Goal: Task Accomplishment & Management: Complete application form

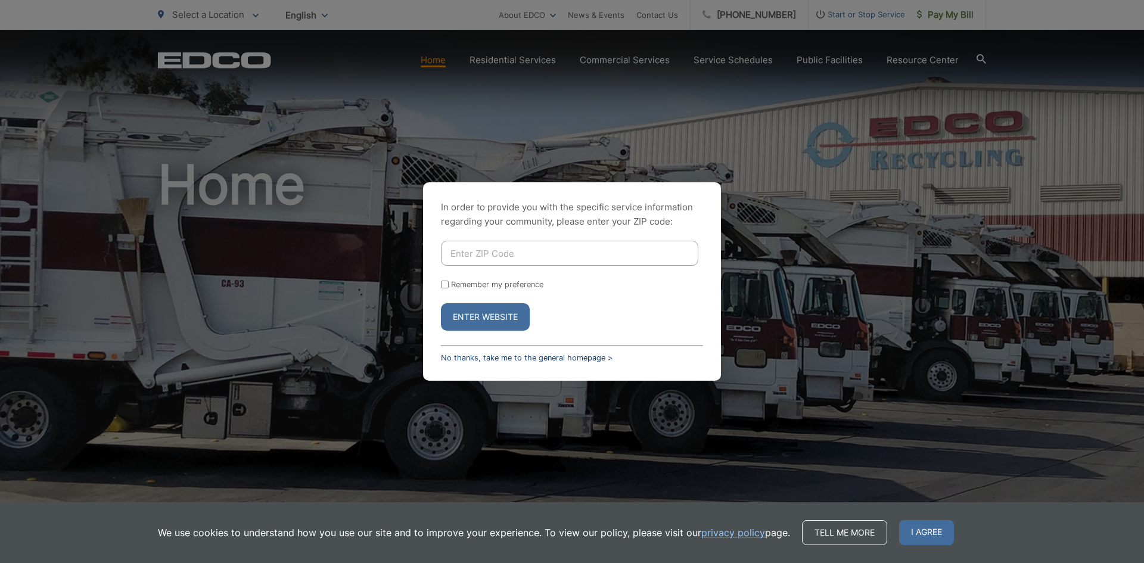
click at [460, 357] on link "No thanks, take me to the general homepage >" at bounding box center [527, 357] width 172 height 9
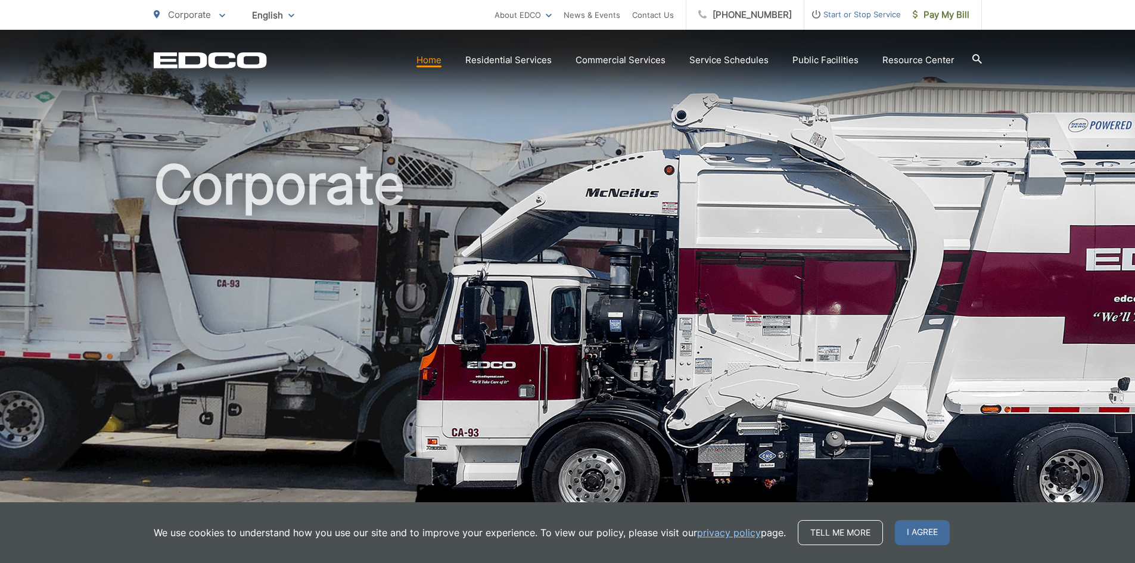
click at [843, 14] on span "Start or Stop Service" at bounding box center [852, 14] width 97 height 14
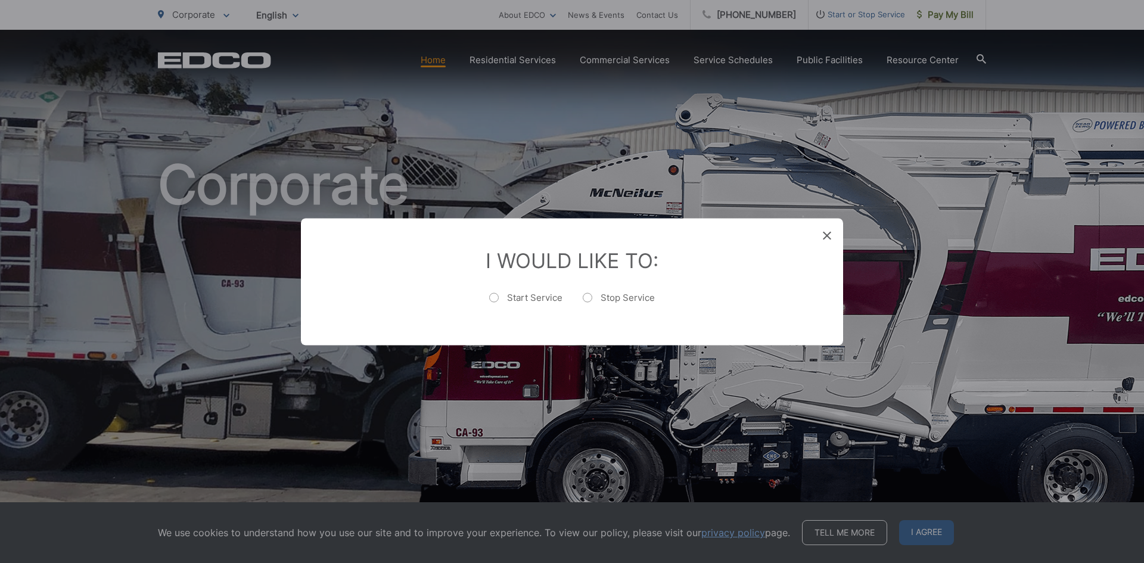
click at [535, 295] on label "Start Service" at bounding box center [525, 303] width 73 height 24
radio input "true"
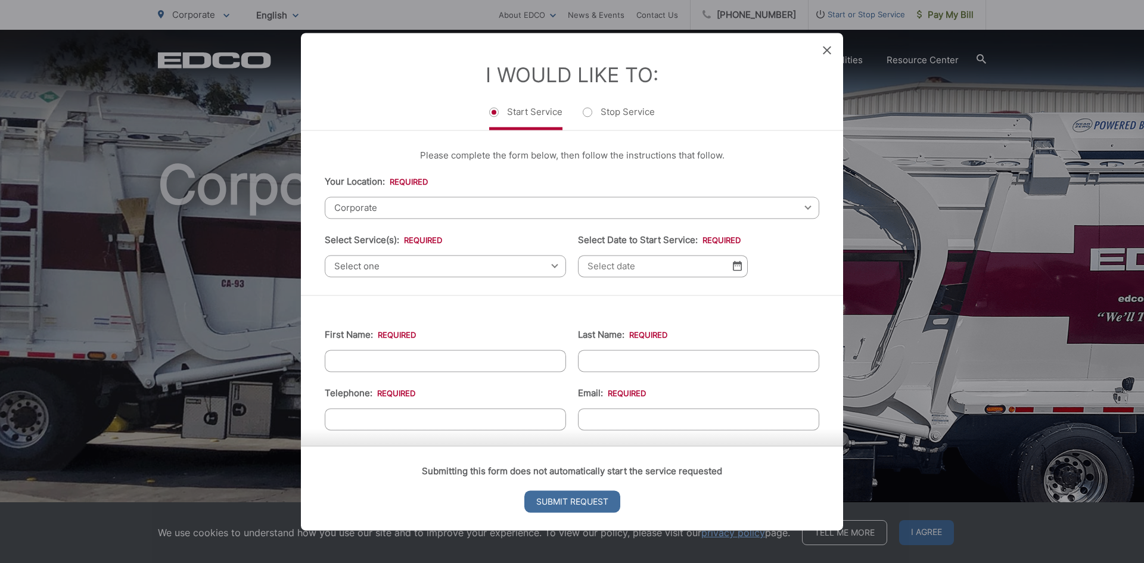
click at [425, 201] on span "Corporate" at bounding box center [572, 208] width 494 height 22
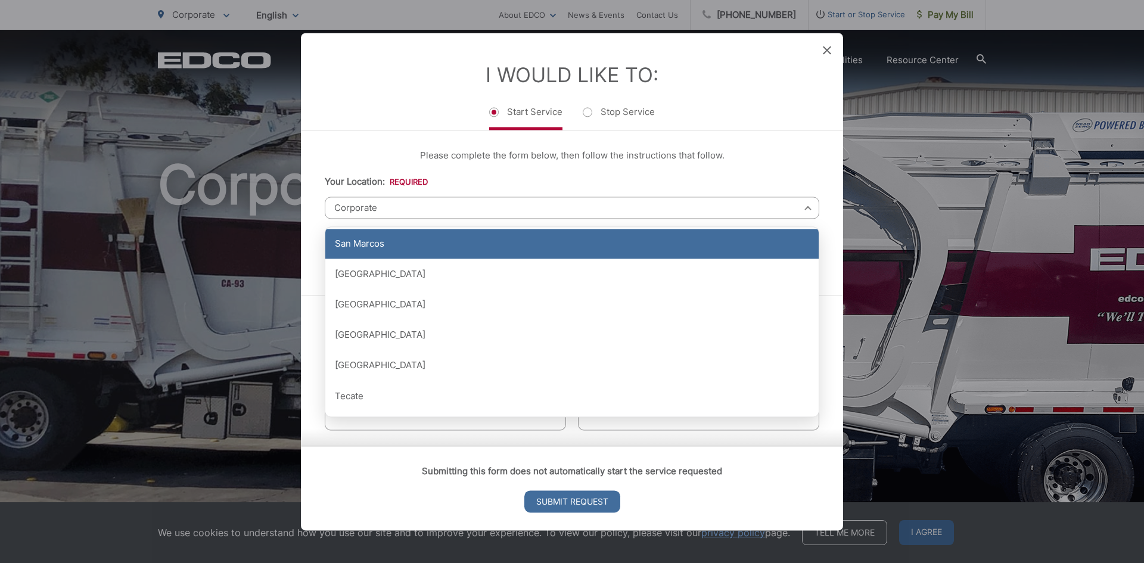
scroll to position [1251, 0]
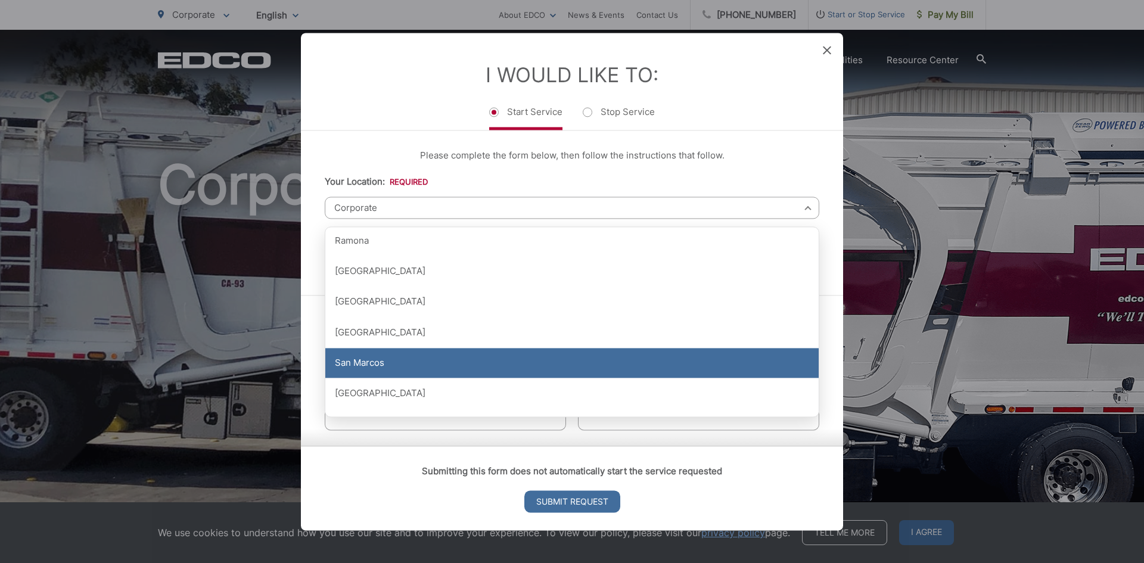
click at [400, 359] on div "San Marcos" at bounding box center [571, 363] width 493 height 30
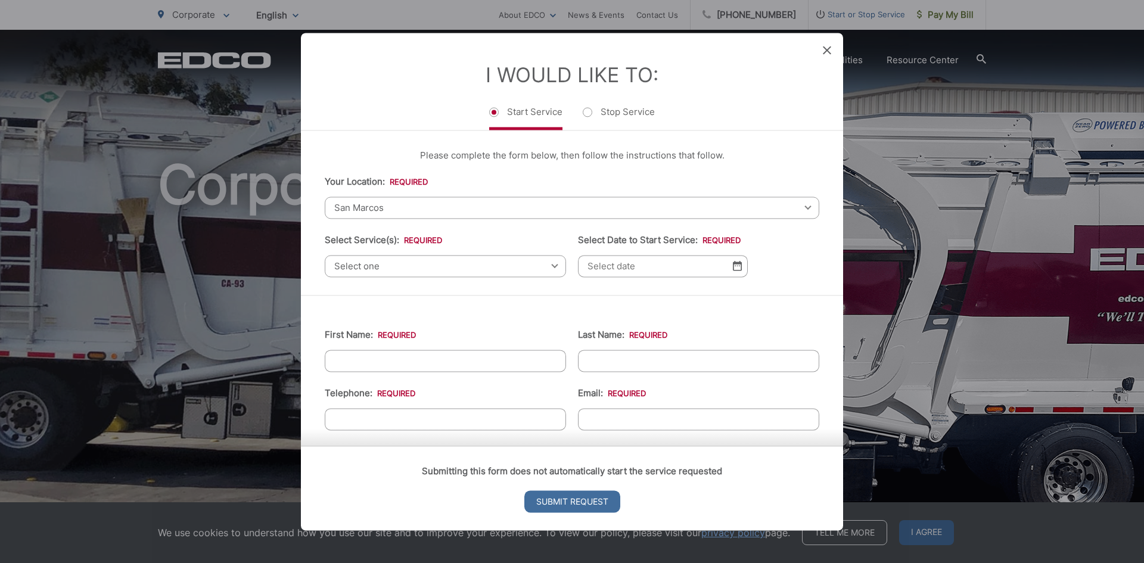
click at [417, 272] on span "Select one" at bounding box center [445, 266] width 241 height 22
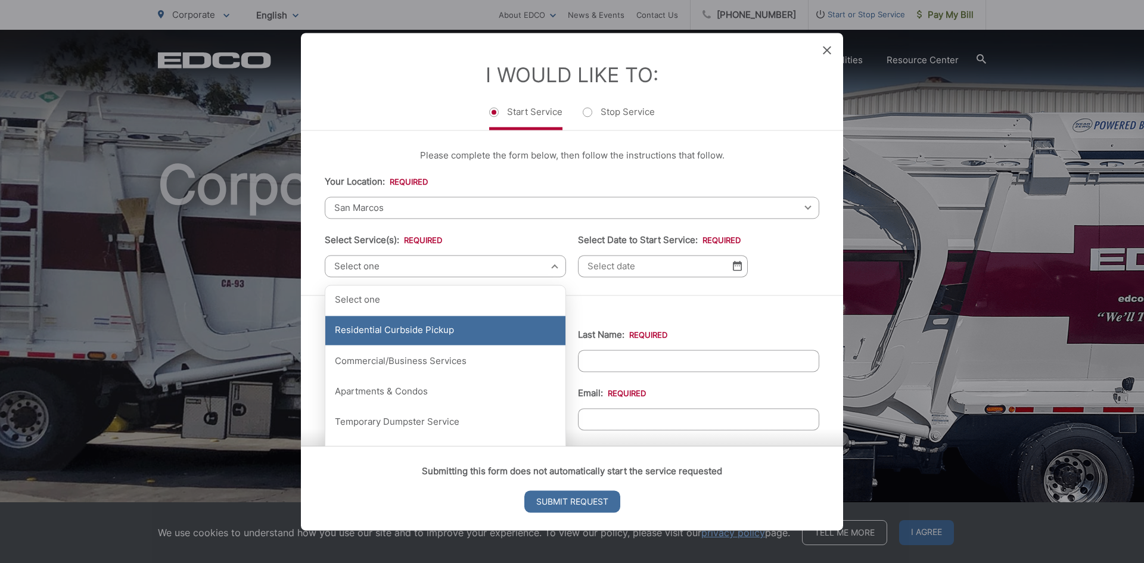
scroll to position [60, 0]
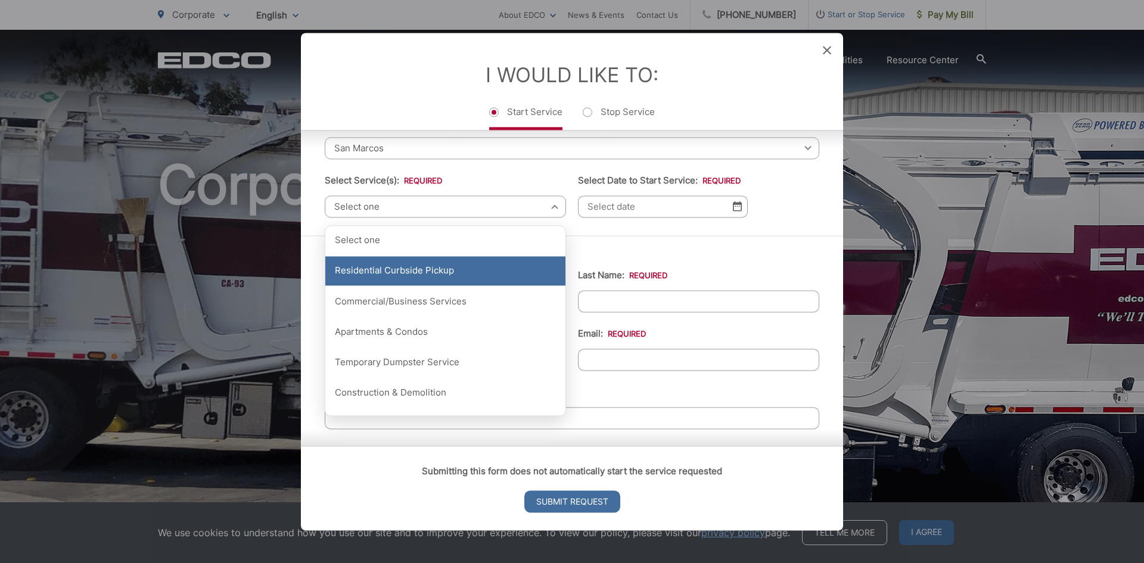
click at [413, 275] on div "Residential Curbside Pickup" at bounding box center [445, 271] width 240 height 30
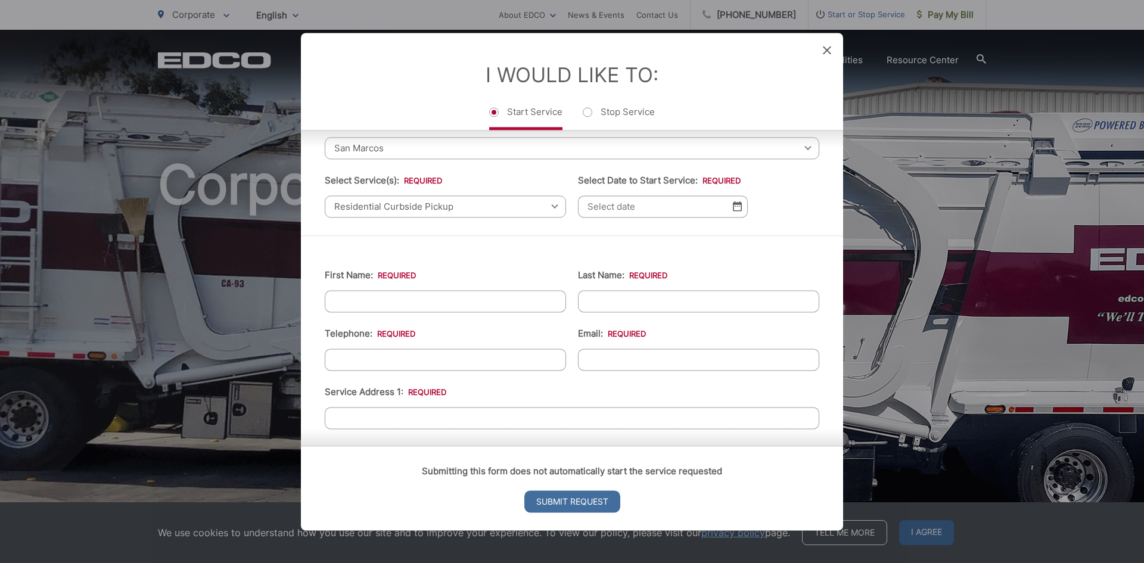
click at [733, 204] on img at bounding box center [737, 206] width 9 height 10
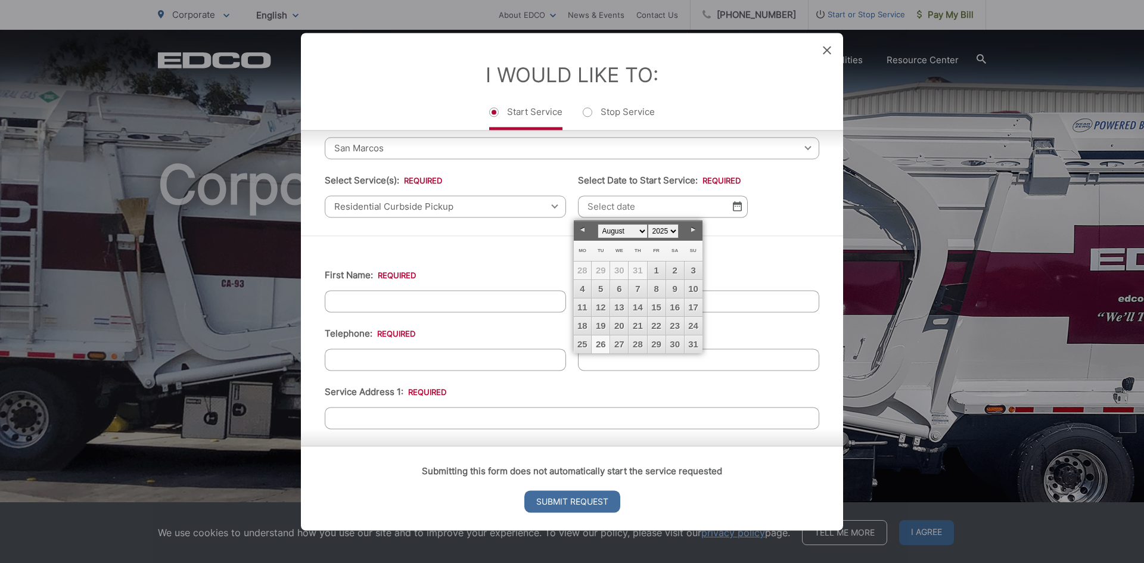
click at [597, 347] on link "26" at bounding box center [601, 344] width 18 height 18
type input "[DATE]"
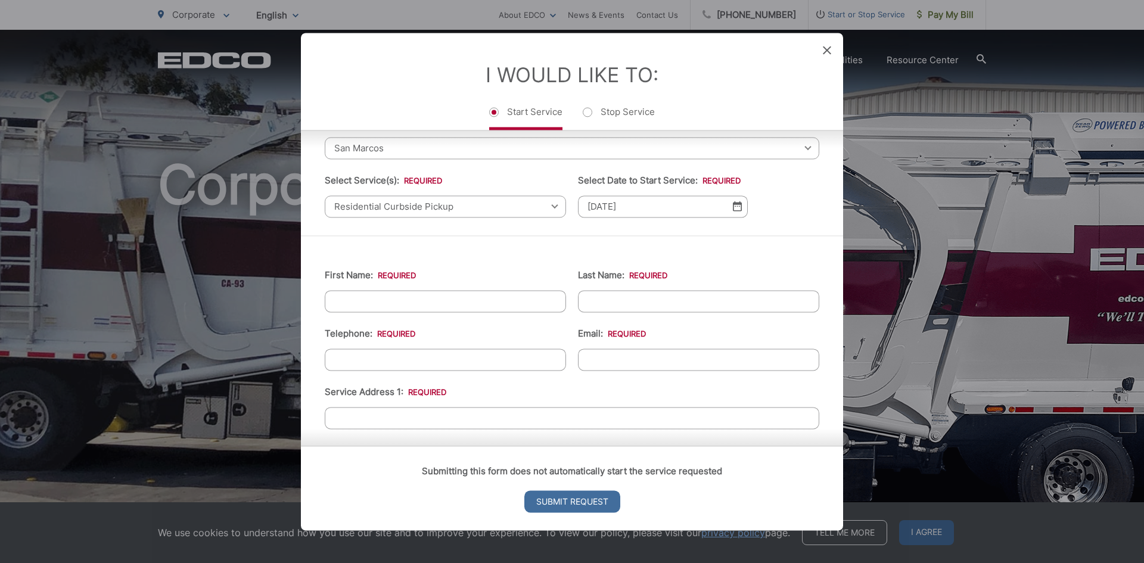
click at [436, 307] on input "First Name: *" at bounding box center [445, 301] width 241 height 22
type input "[PERSON_NAME]"
type input "[PHONE_NUMBER]"
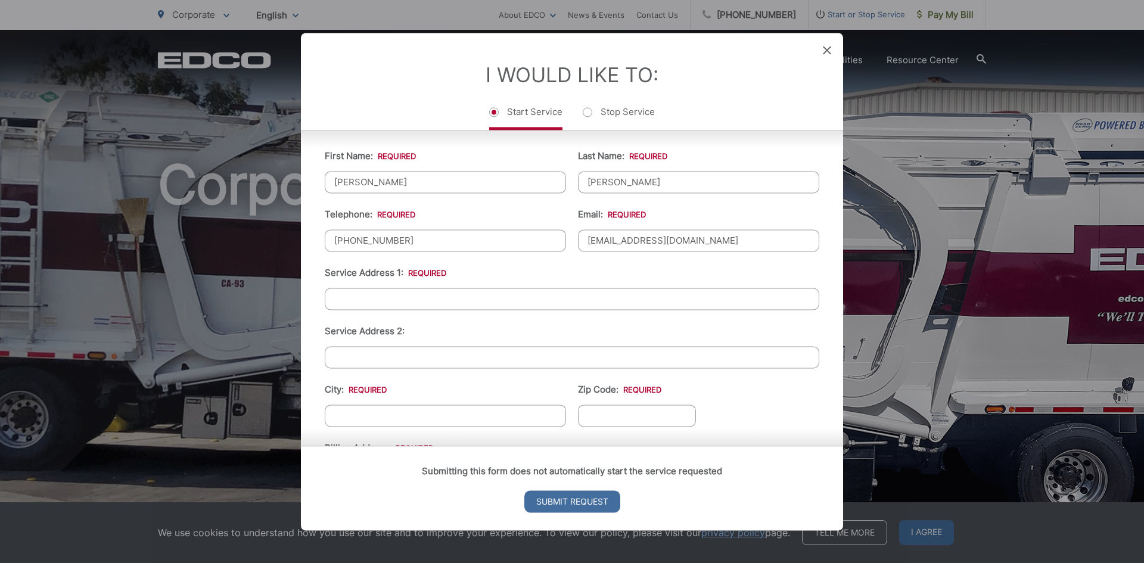
type input "[EMAIL_ADDRESS][DOMAIN_NAME]"
click at [360, 301] on input "Service Address 1: *" at bounding box center [572, 299] width 494 height 22
type input "880 Via La Venta"
type input "San Marcos"
type input "c"
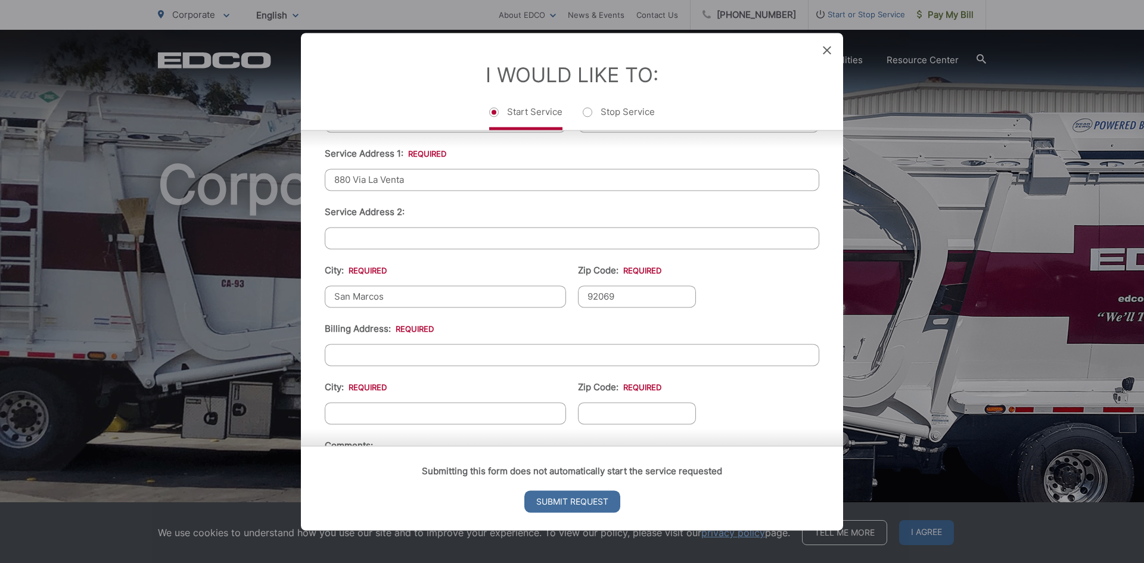
scroll to position [357, 0]
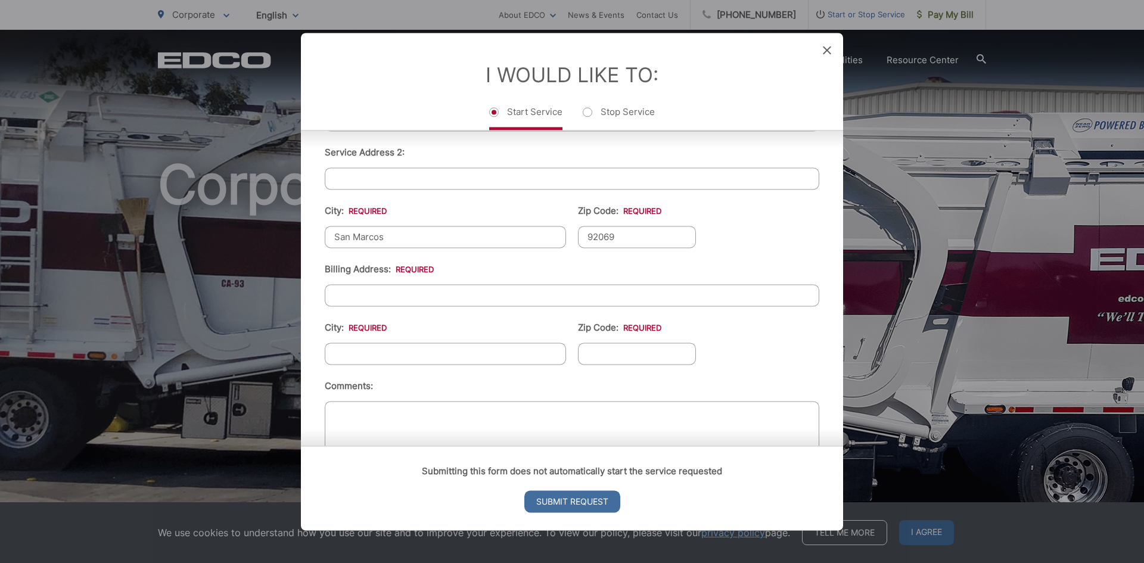
type input "92069"
click at [418, 294] on input "Billing Address: *" at bounding box center [572, 295] width 494 height 22
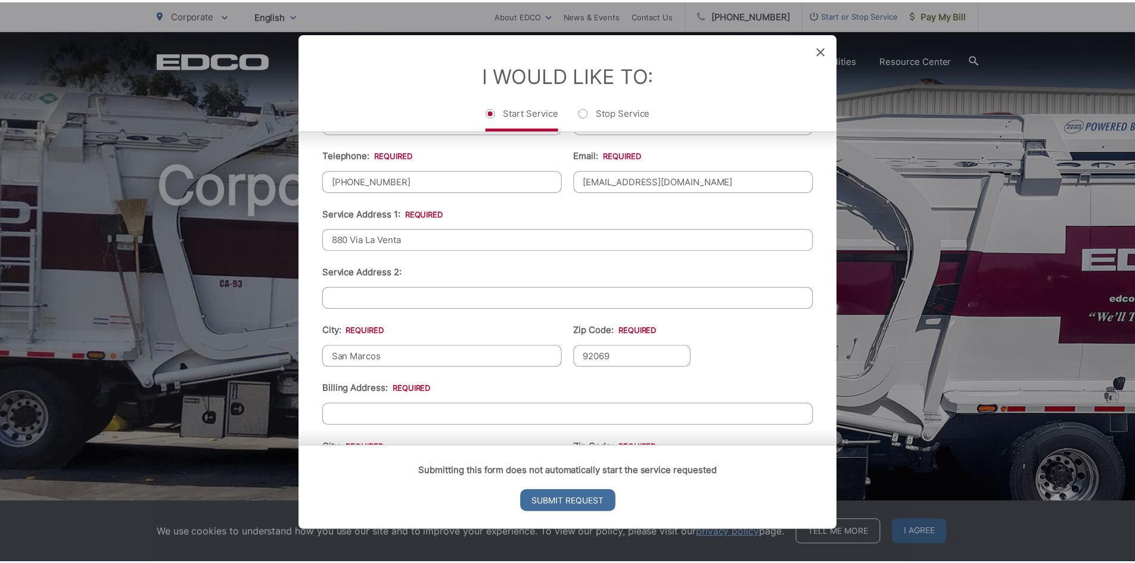
scroll to position [179, 0]
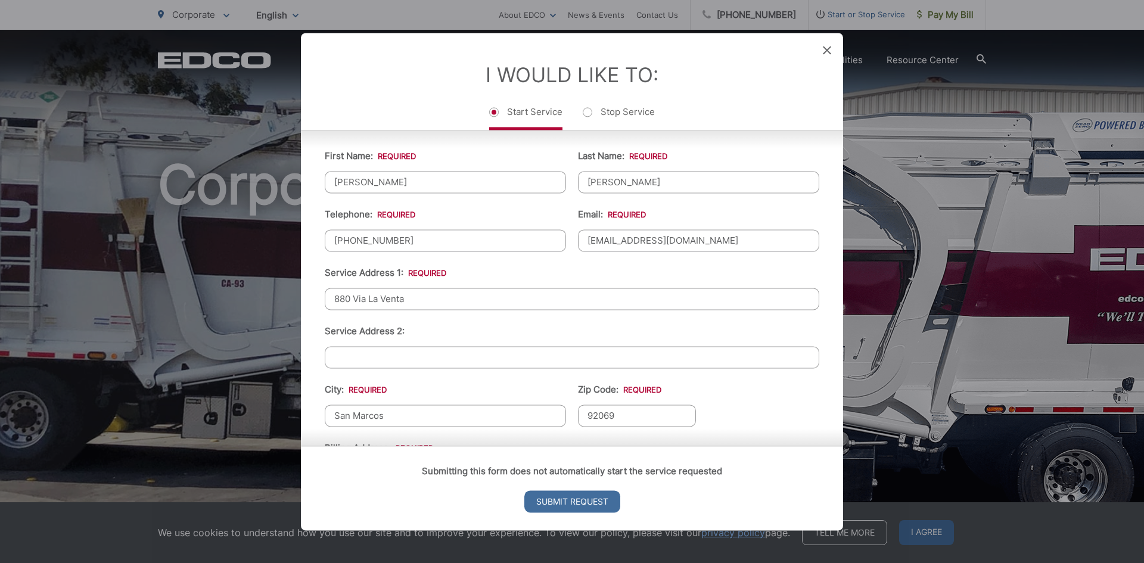
click at [438, 299] on input "880 Via La Venta" at bounding box center [572, 299] width 494 height 22
drag, startPoint x: 285, startPoint y: 301, endPoint x: 267, endPoint y: 301, distance: 18.5
click at [267, 301] on div "Entry Status None In Progress Completed None None In Progress Completed I Would…" at bounding box center [572, 281] width 1144 height 563
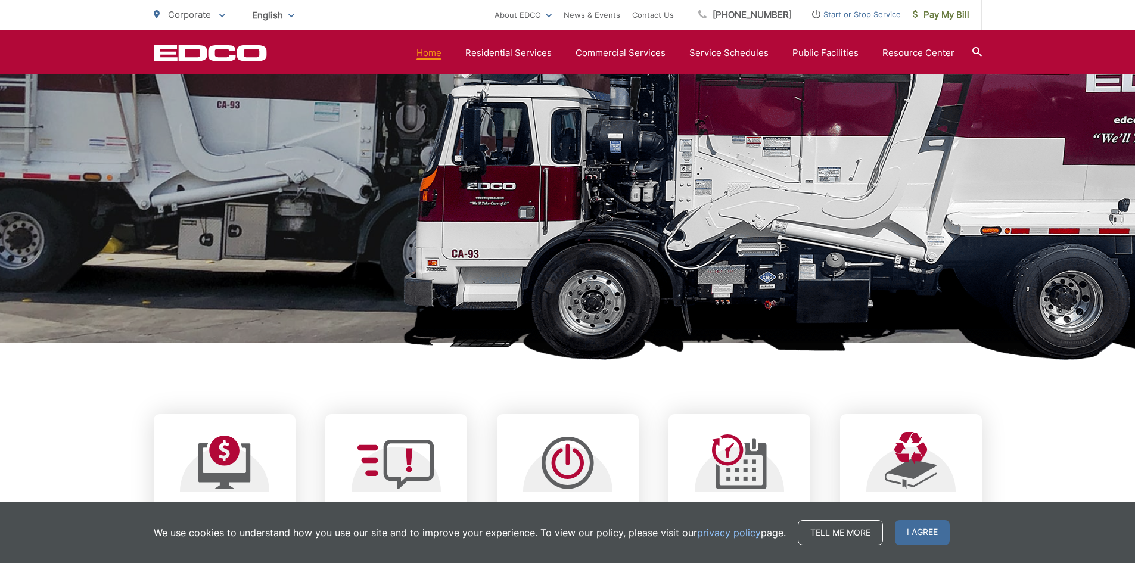
scroll to position [0, 0]
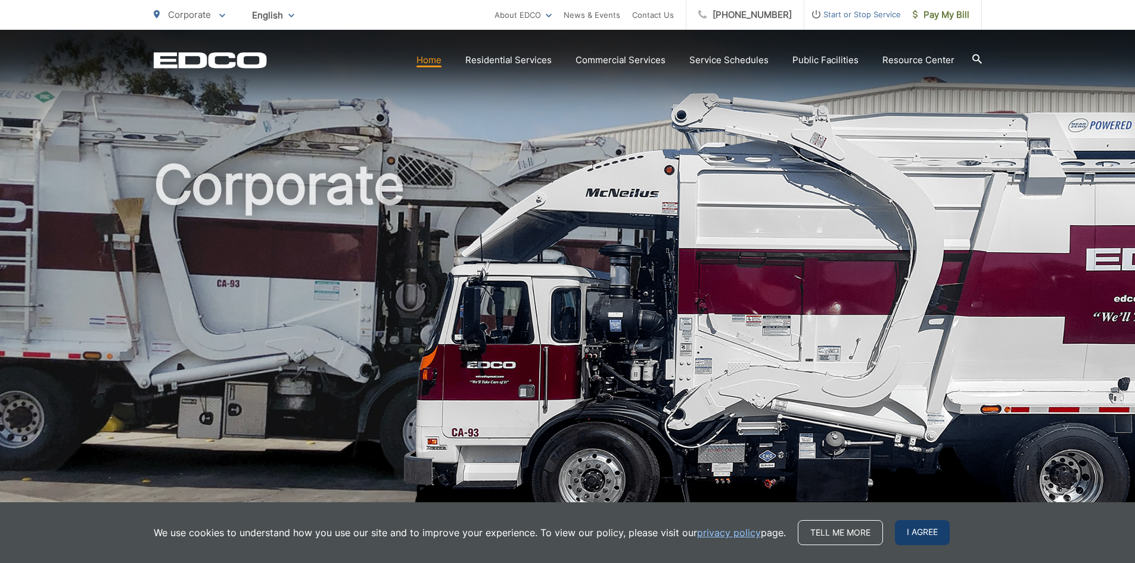
click at [935, 531] on span "I agree" at bounding box center [922, 532] width 55 height 25
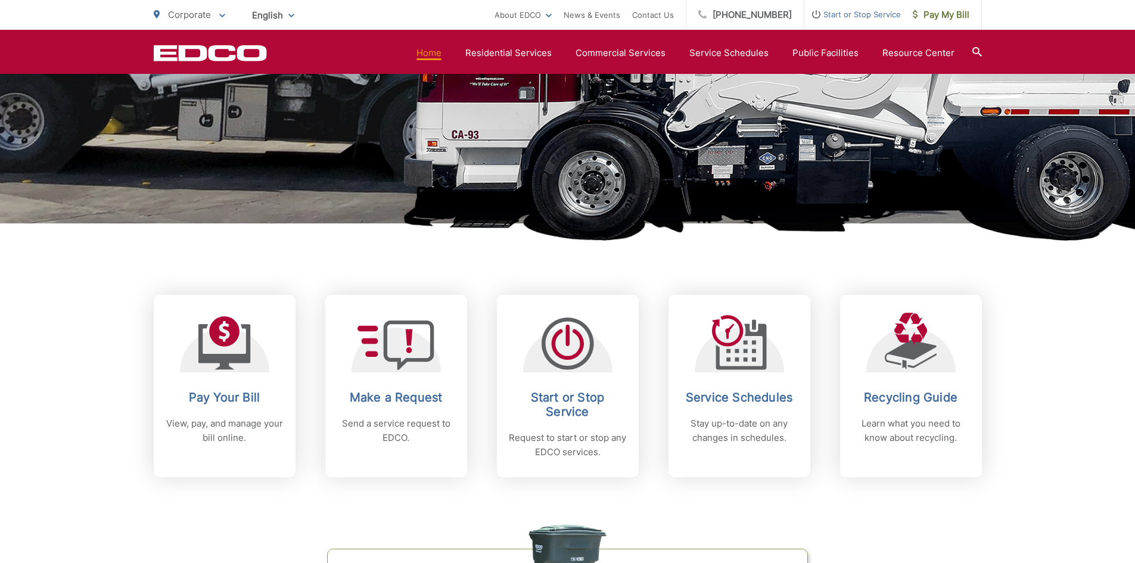
scroll to position [536, 0]
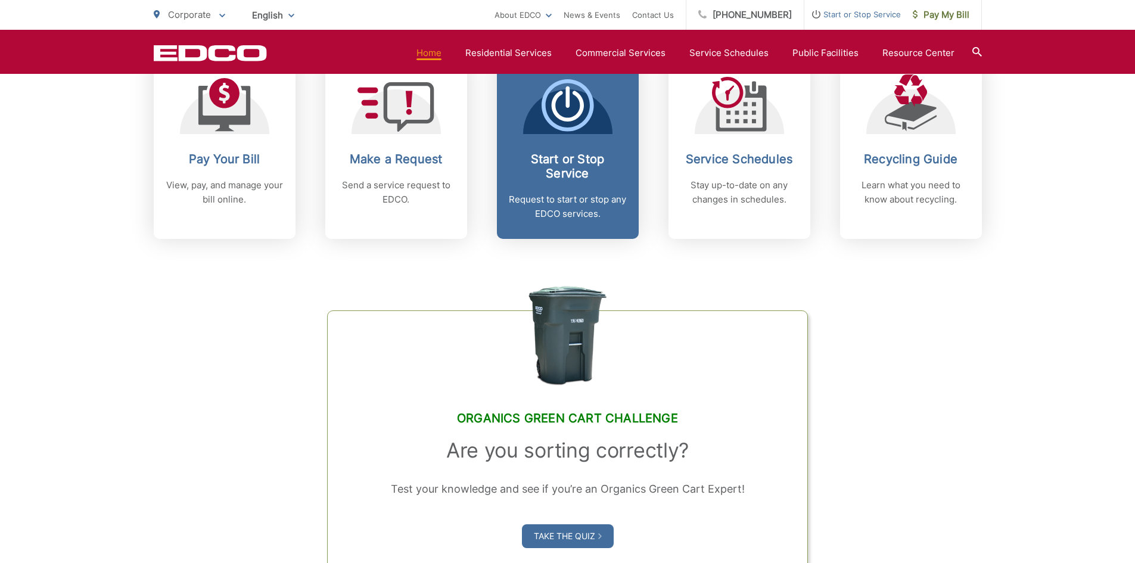
click at [562, 167] on h2 "Start or Stop Service" at bounding box center [568, 166] width 118 height 29
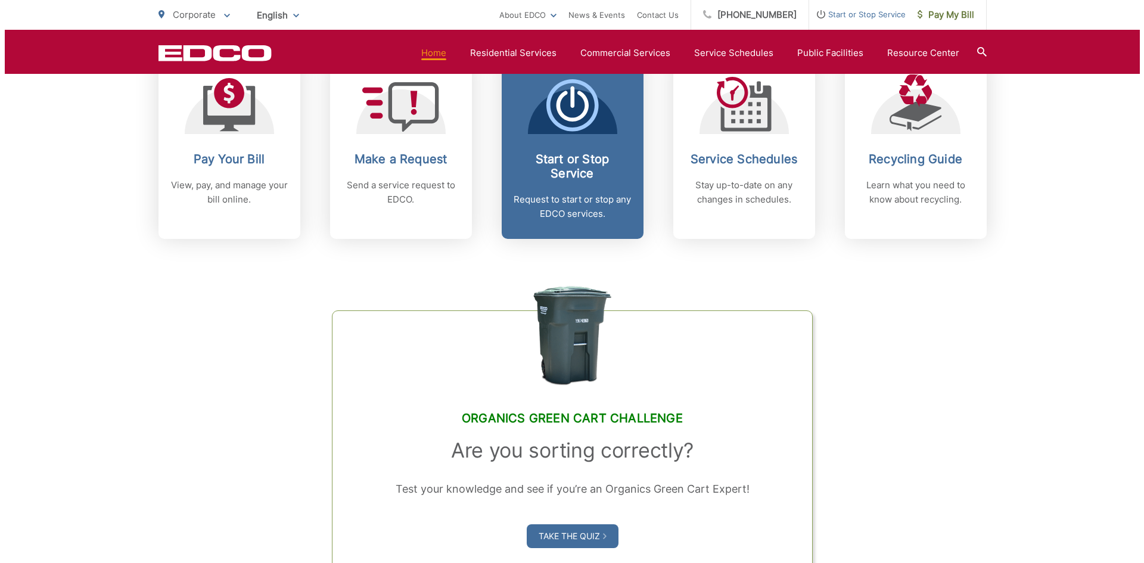
scroll to position [0, 0]
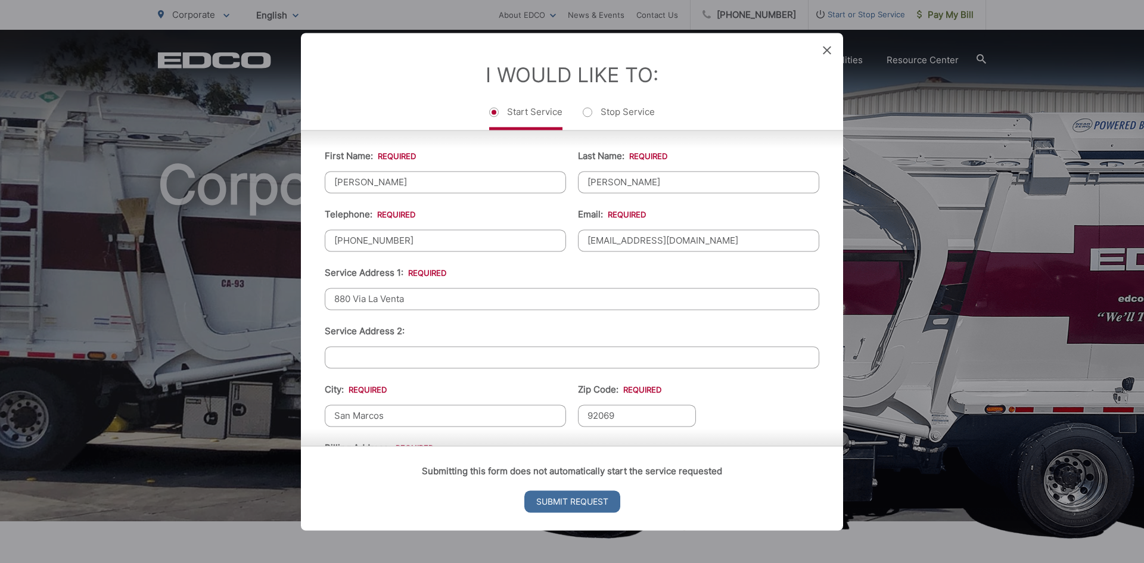
drag, startPoint x: 405, startPoint y: 301, endPoint x: 327, endPoint y: 311, distance: 78.7
click at [327, 311] on ul "First Name: * [PERSON_NAME] Last Name: * [PERSON_NAME] Telephone: * [PHONE_NUMB…" at bounding box center [572, 395] width 494 height 521
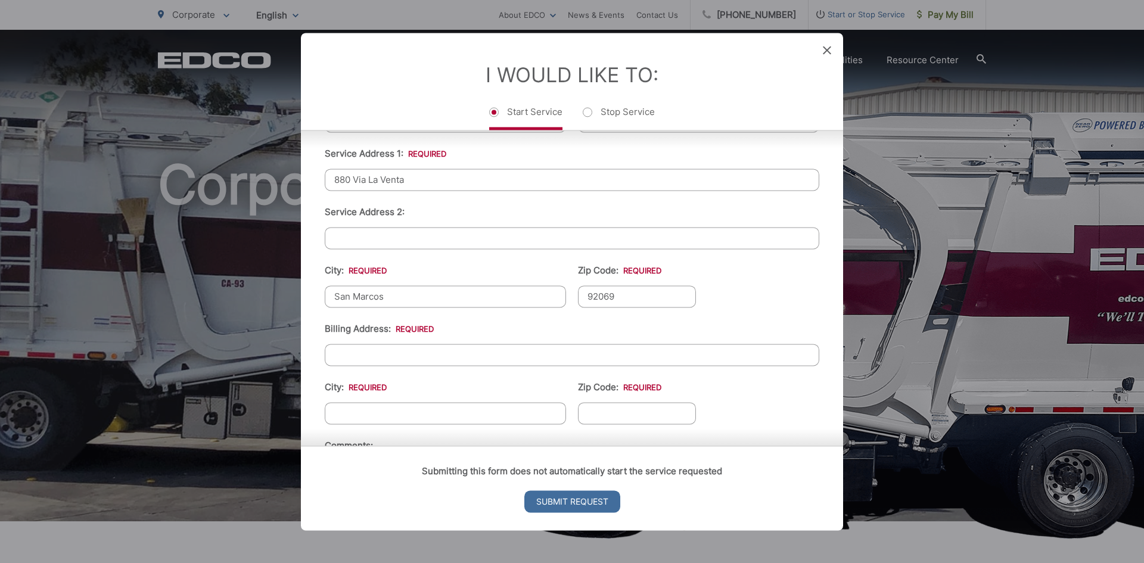
scroll to position [357, 0]
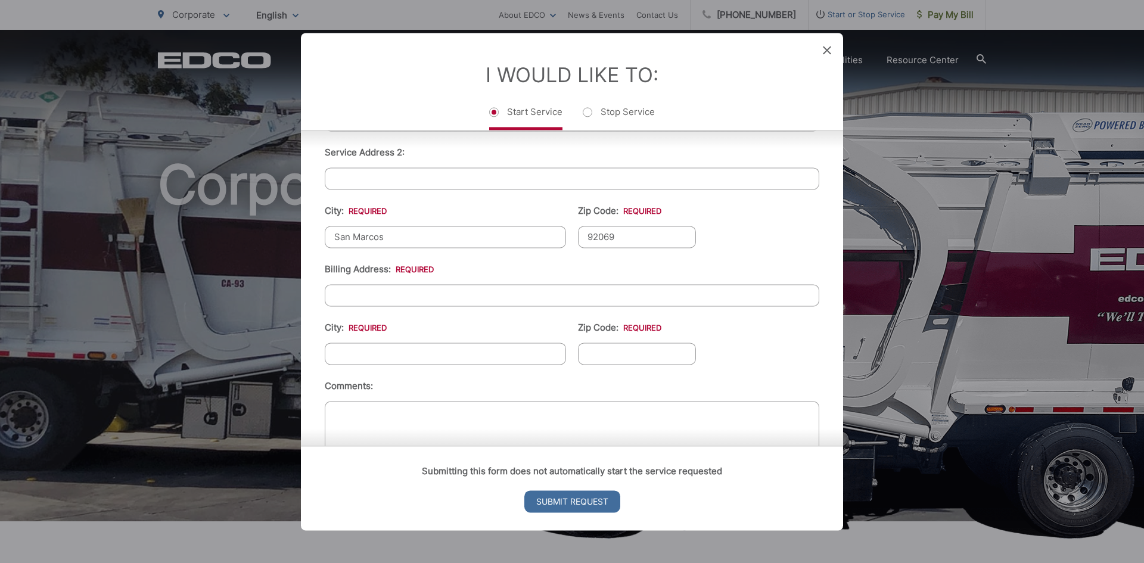
click at [397, 291] on input "Billing Address: *" at bounding box center [572, 295] width 494 height 22
paste input "880 Via La Venta"
type input "880 Via La Venta"
click at [400, 232] on input "San Marcos" at bounding box center [445, 237] width 241 height 22
drag, startPoint x: 421, startPoint y: 232, endPoint x: 309, endPoint y: 234, distance: 112.0
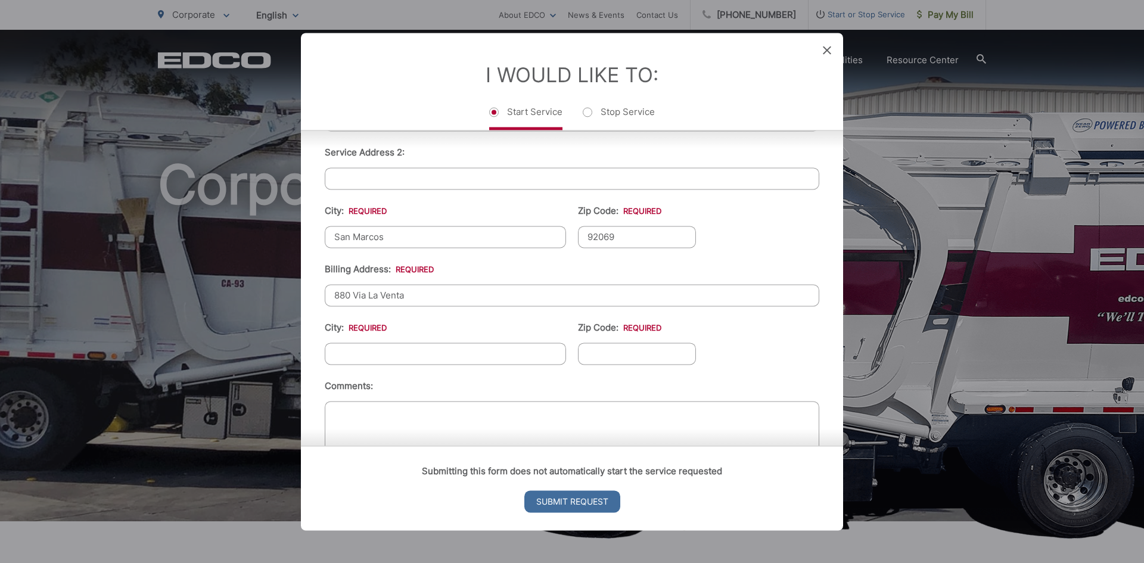
click at [309, 234] on div "First Name: * [PERSON_NAME] Last Name: * [PERSON_NAME] Telephone: * [PHONE_NUMB…" at bounding box center [572, 215] width 542 height 557
click at [356, 352] on input "City: *" at bounding box center [445, 354] width 241 height 22
paste input "San Marcos"
type input "San Marcos"
click at [613, 240] on input "92069" at bounding box center [637, 237] width 118 height 22
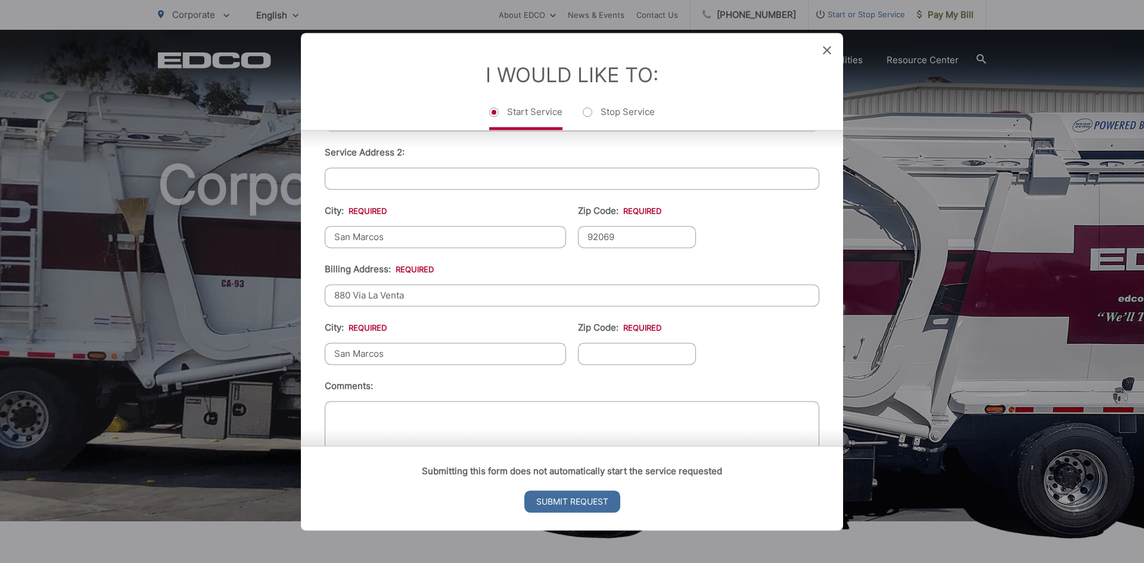
drag, startPoint x: 637, startPoint y: 234, endPoint x: 569, endPoint y: 248, distance: 70.0
click at [569, 248] on ul "First Name: * [PERSON_NAME] Last Name: * [PERSON_NAME] Telephone: * [PHONE_NUMB…" at bounding box center [572, 216] width 494 height 521
click at [591, 355] on input "Zip Code: *" at bounding box center [637, 354] width 118 height 22
paste input "92069"
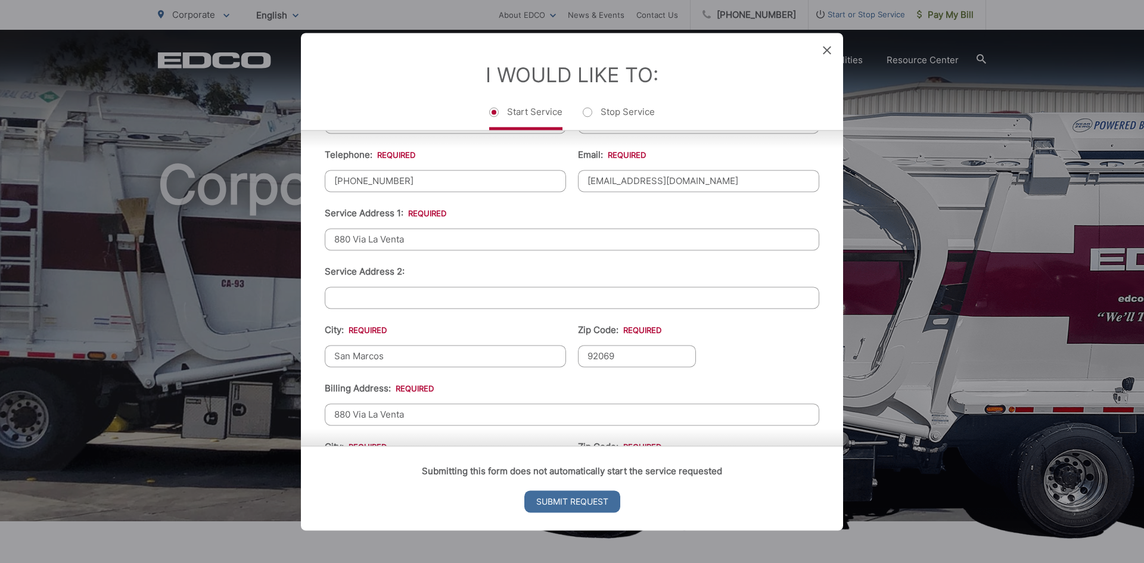
scroll to position [406, 0]
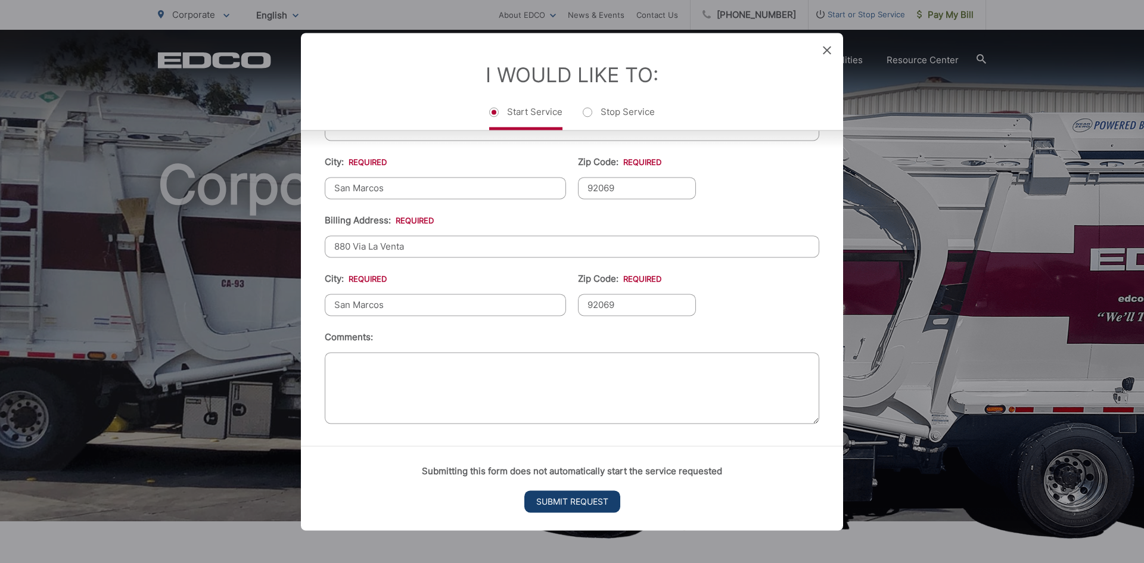
type input "92069"
click at [594, 508] on input "Submit Request" at bounding box center [572, 501] width 96 height 22
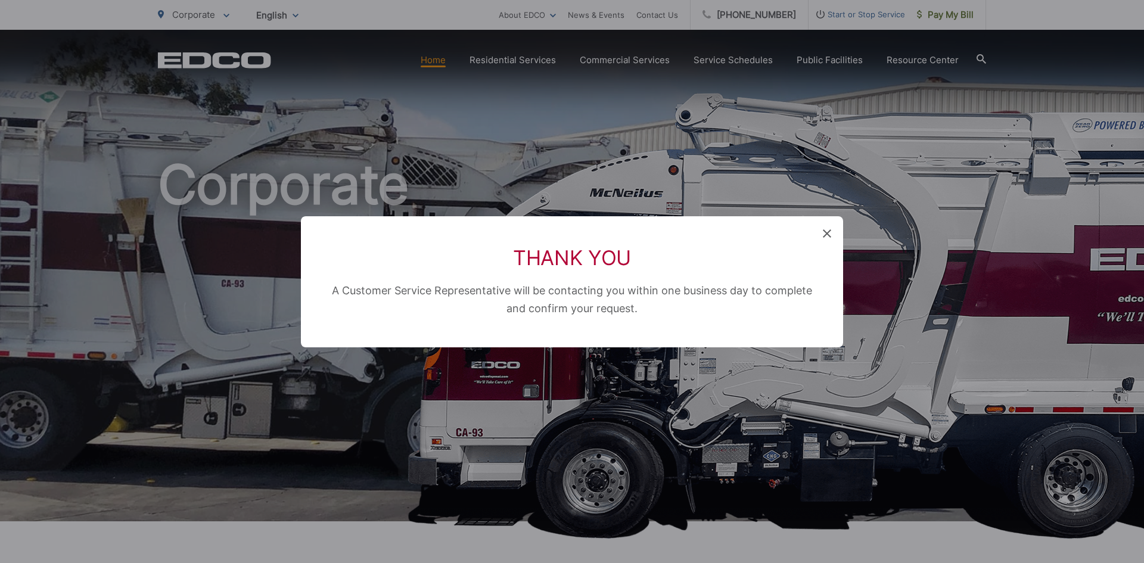
click at [824, 236] on icon at bounding box center [827, 233] width 8 height 8
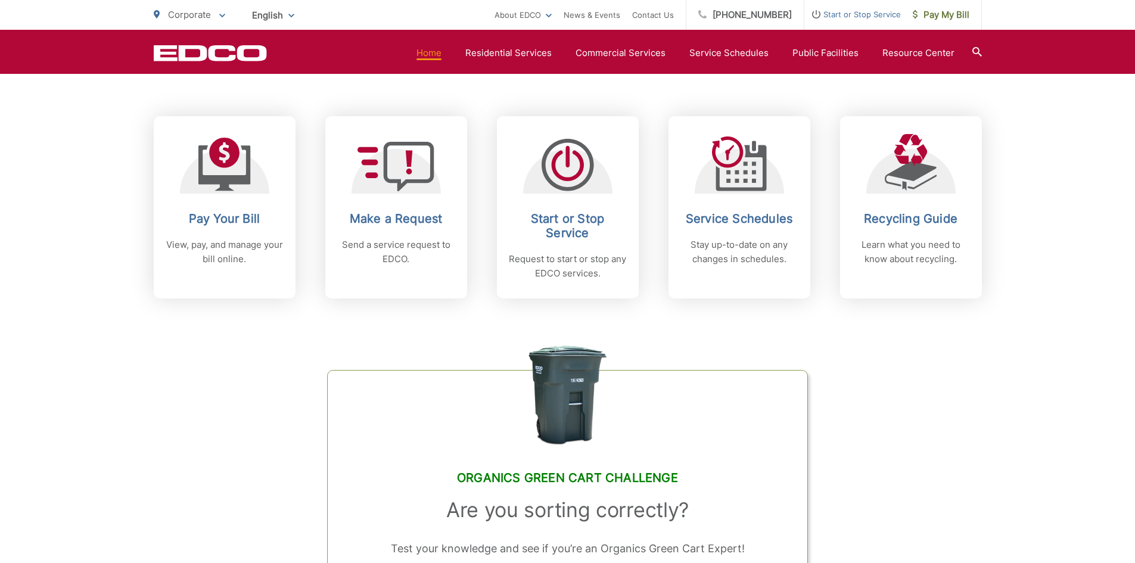
scroll to position [417, 0]
